Goal: Information Seeking & Learning: Learn about a topic

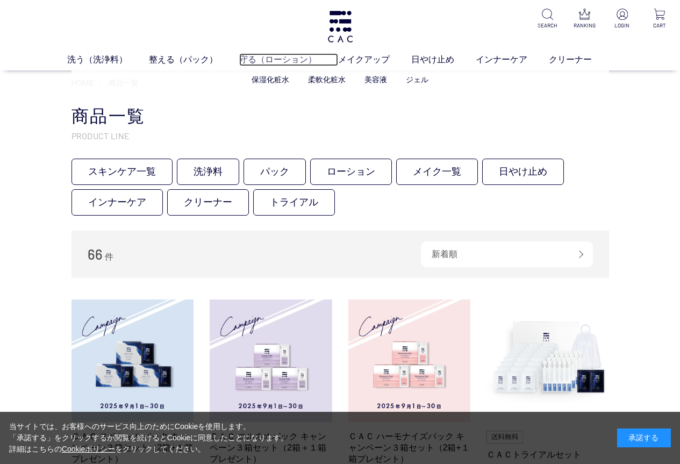
click at [280, 60] on link "守る（ローション）" at bounding box center [288, 59] width 99 height 13
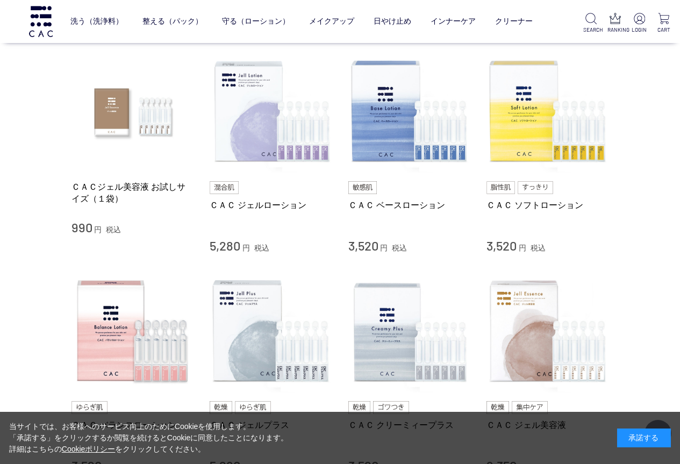
scroll to position [215, 0]
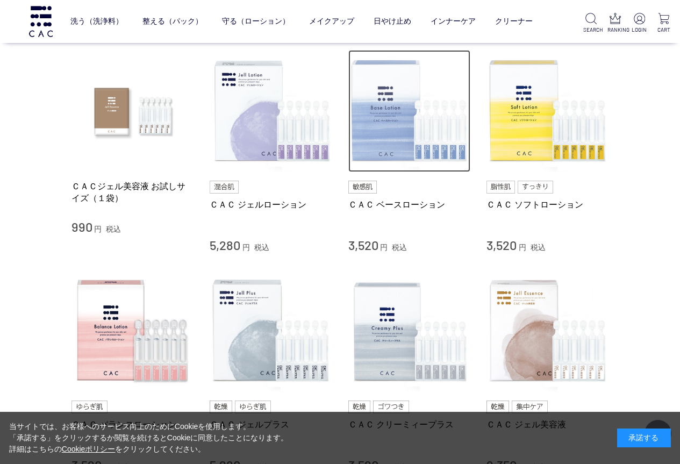
click at [383, 106] on img at bounding box center [409, 111] width 122 height 122
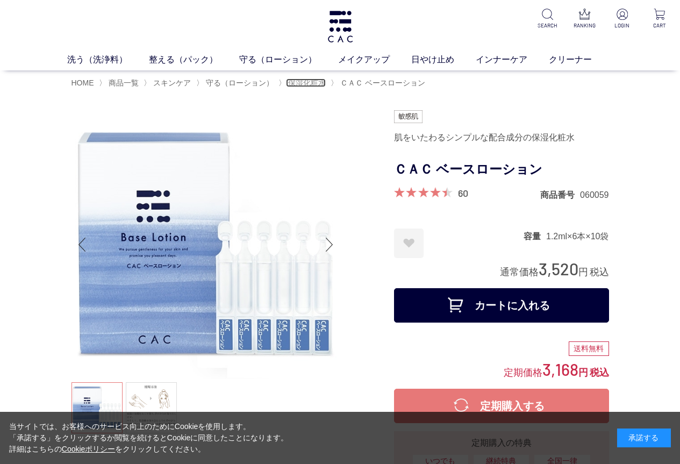
click at [306, 83] on span "保湿化粧水" at bounding box center [307, 82] width 38 height 9
